Goal: Obtain resource: Download file/media

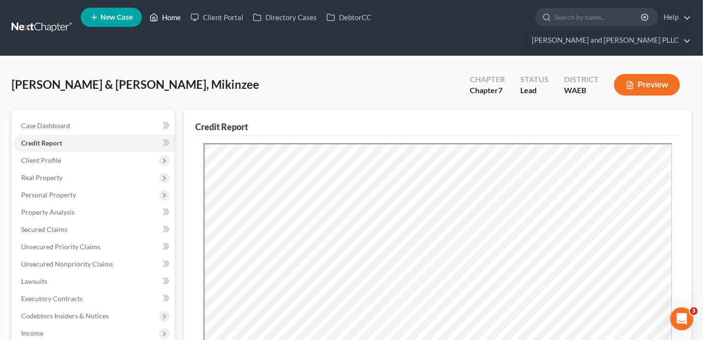
click at [163, 16] on link "Home" at bounding box center [165, 17] width 41 height 17
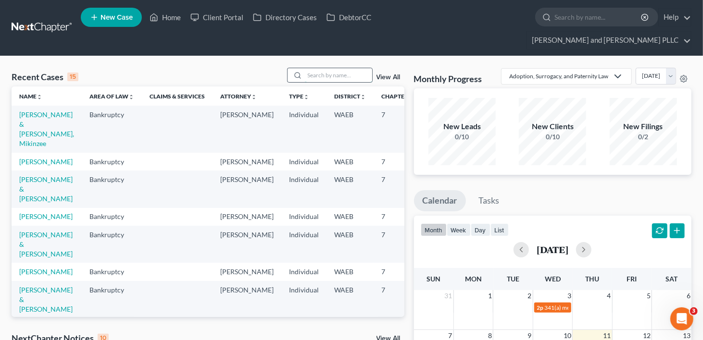
click at [341, 68] on input "search" at bounding box center [338, 75] width 67 height 14
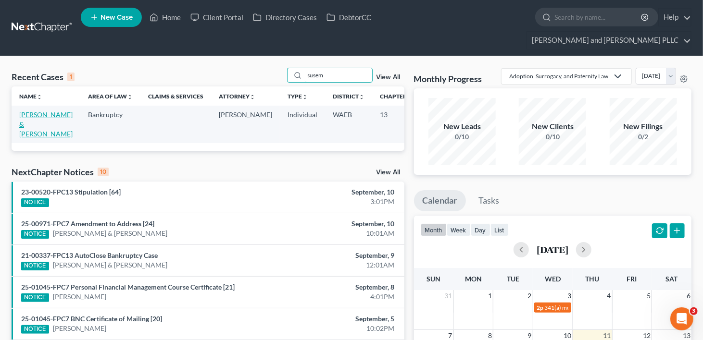
type input "susem"
click at [29, 119] on link "[PERSON_NAME] & [PERSON_NAME]" at bounding box center [45, 124] width 53 height 27
select select "0"
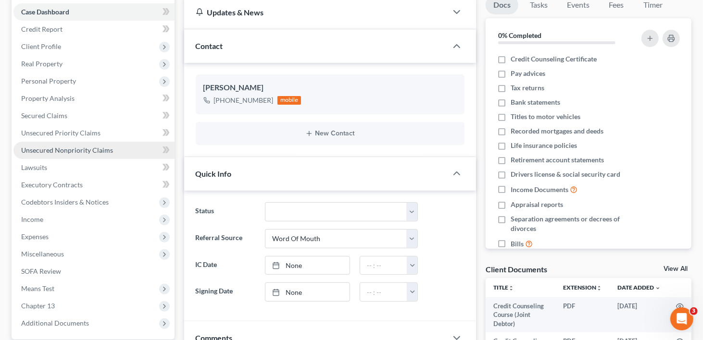
scroll to position [281, 0]
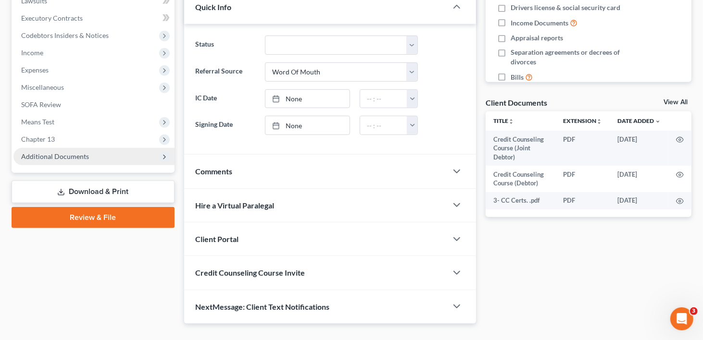
click at [40, 148] on span "Additional Documents" at bounding box center [93, 156] width 161 height 17
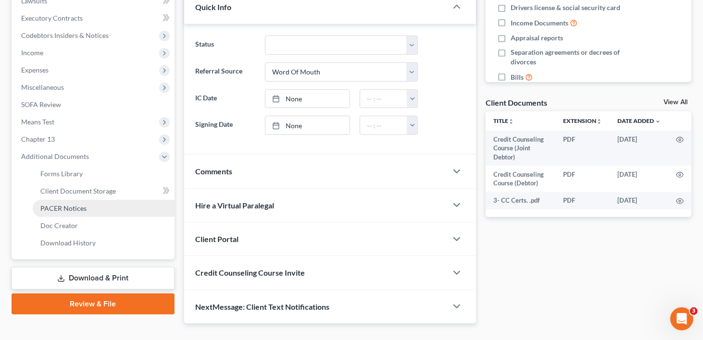
click at [54, 204] on span "PACER Notices" at bounding box center [63, 208] width 46 height 8
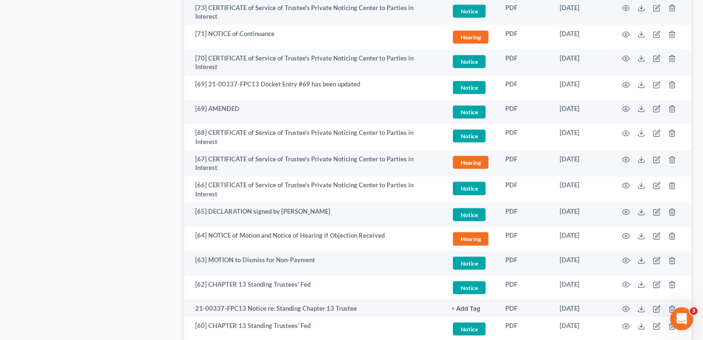
scroll to position [769, 0]
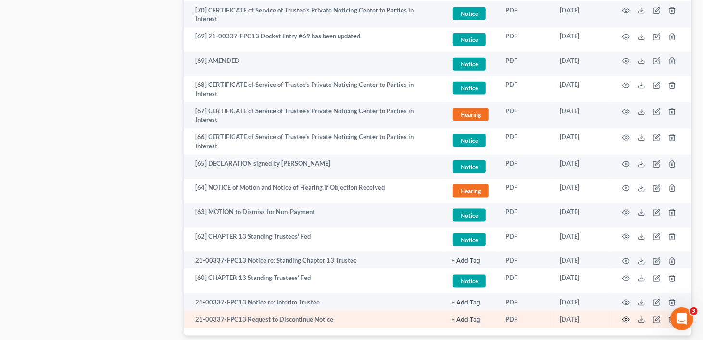
click at [625, 319] on circle "button" at bounding box center [626, 320] width 2 height 2
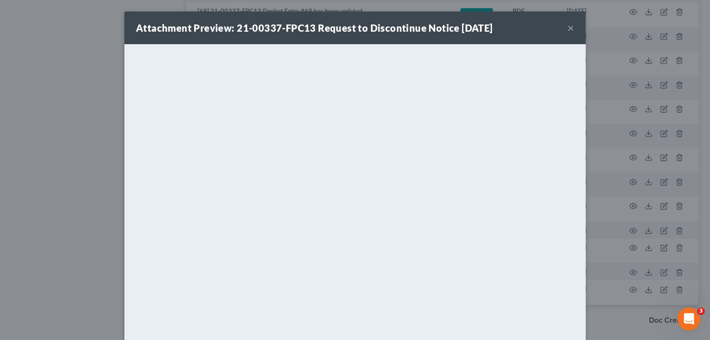
click at [569, 27] on button "×" at bounding box center [571, 28] width 7 height 12
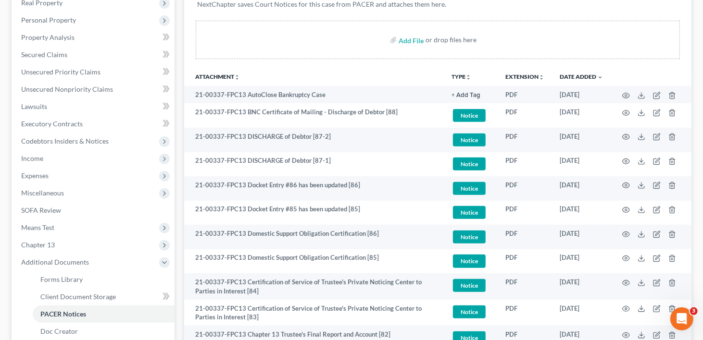
scroll to position [79, 0]
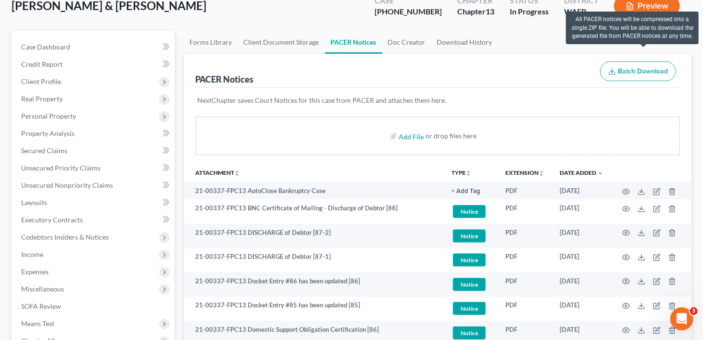
click at [639, 67] on span "Batch Download" at bounding box center [643, 71] width 50 height 8
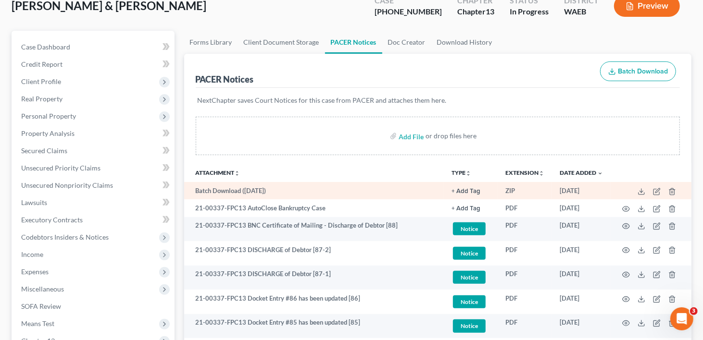
scroll to position [31, 0]
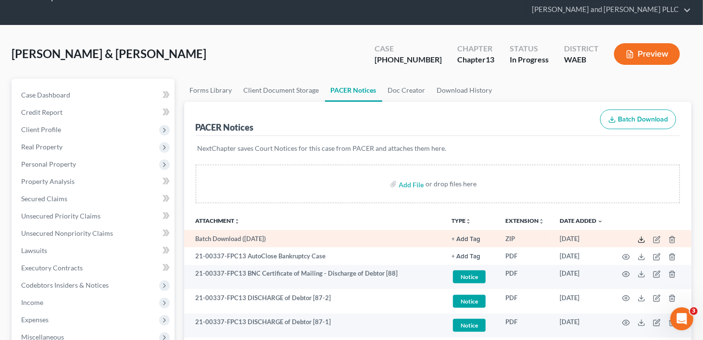
click at [642, 236] on icon at bounding box center [641, 240] width 8 height 8
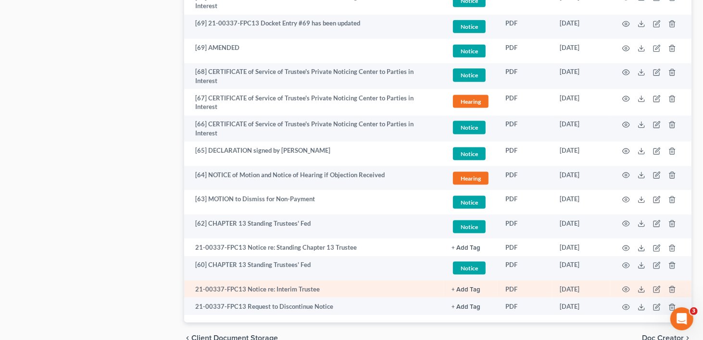
scroll to position [817, 0]
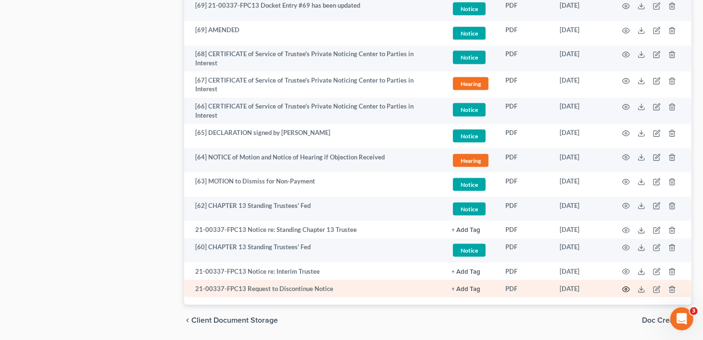
click at [625, 289] on circle "button" at bounding box center [626, 290] width 2 height 2
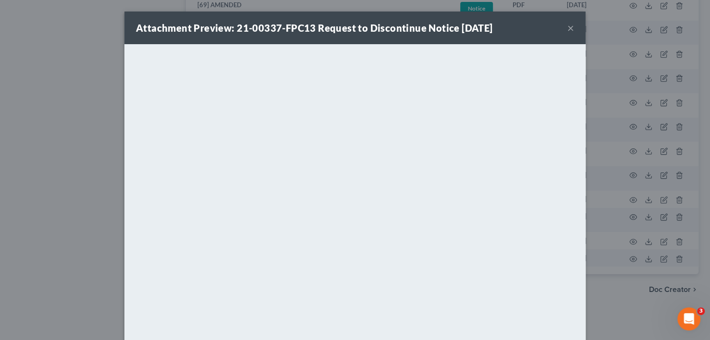
click at [569, 25] on button "×" at bounding box center [571, 28] width 7 height 12
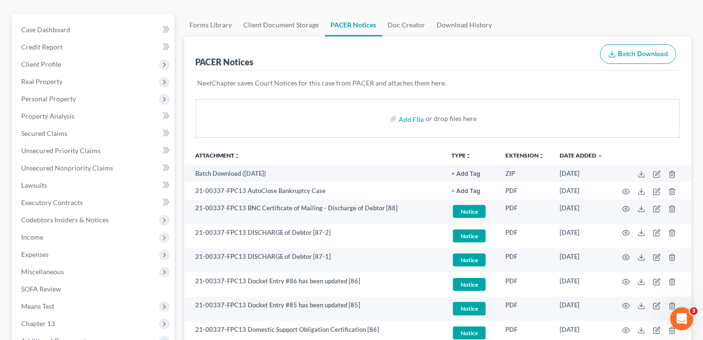
scroll to position [0, 0]
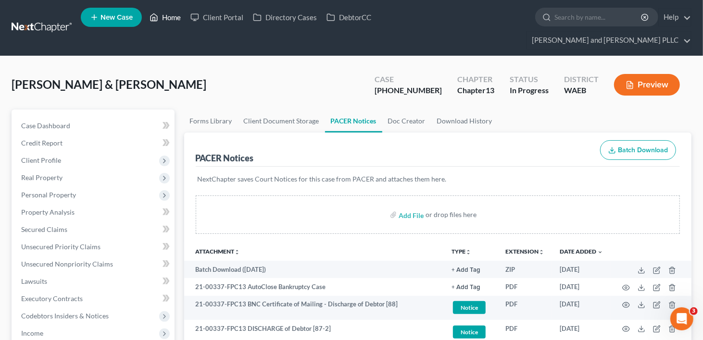
click at [173, 15] on link "Home" at bounding box center [165, 17] width 41 height 17
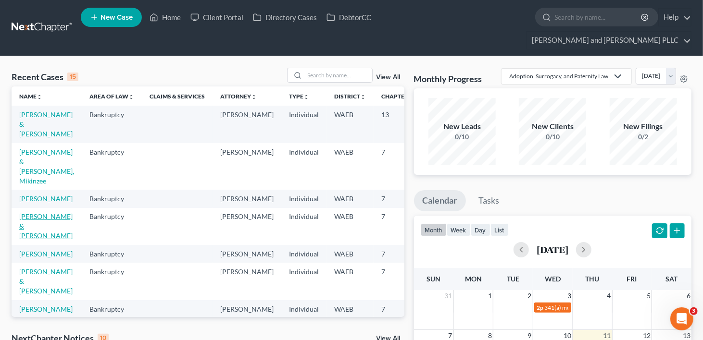
click at [33, 240] on link "[PERSON_NAME] & [PERSON_NAME]" at bounding box center [45, 225] width 53 height 27
